Goal: Find specific page/section: Find specific page/section

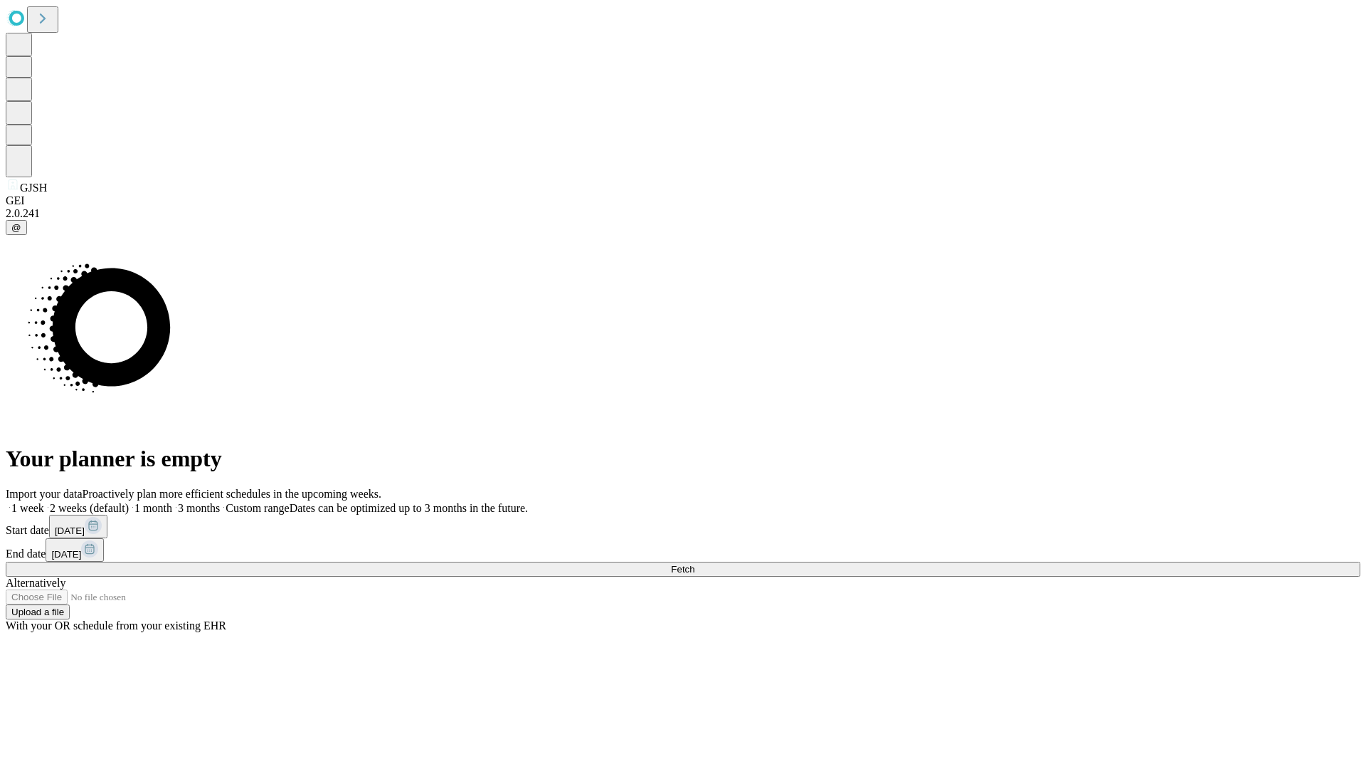
click at [695, 564] on span "Fetch" at bounding box center [682, 569] width 23 height 11
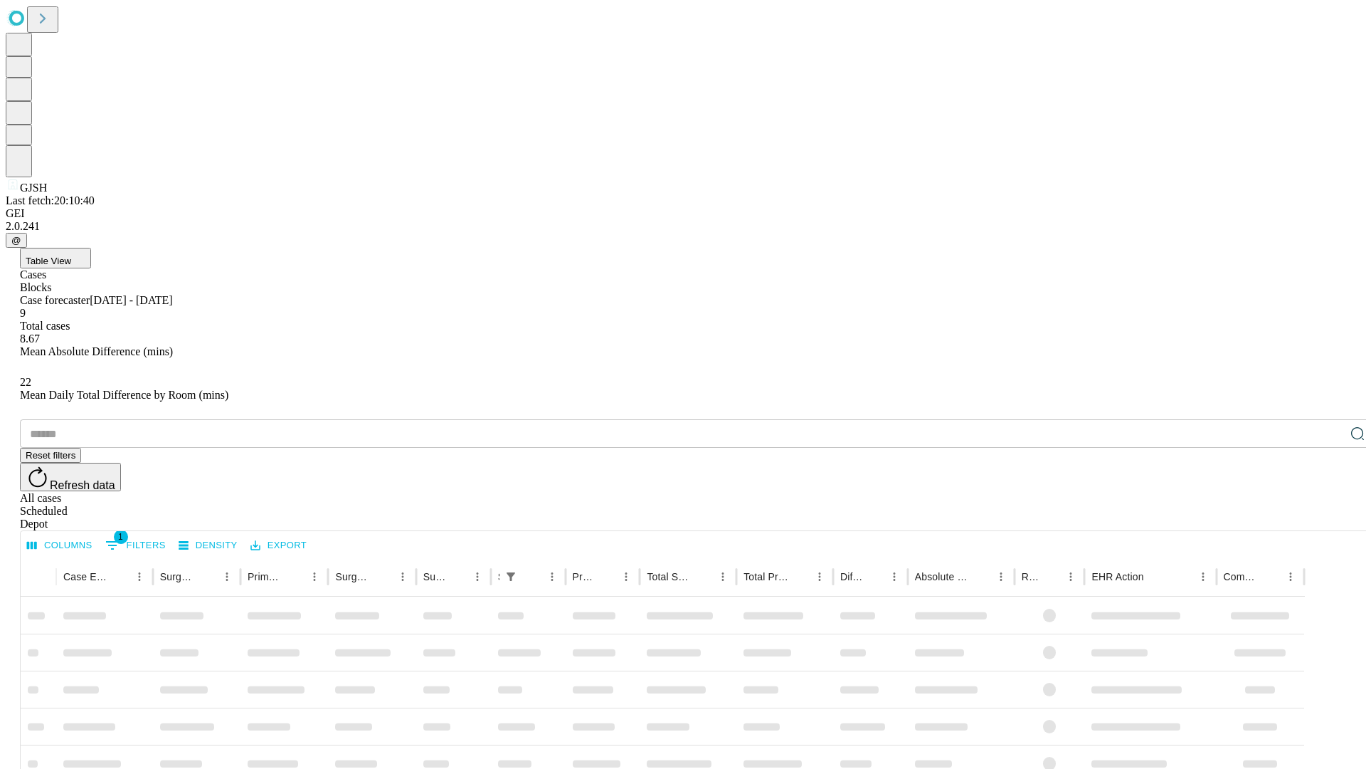
click at [1329, 517] on div "Depot" at bounding box center [697, 523] width 1355 height 13
